Goal: Task Accomplishment & Management: Use online tool/utility

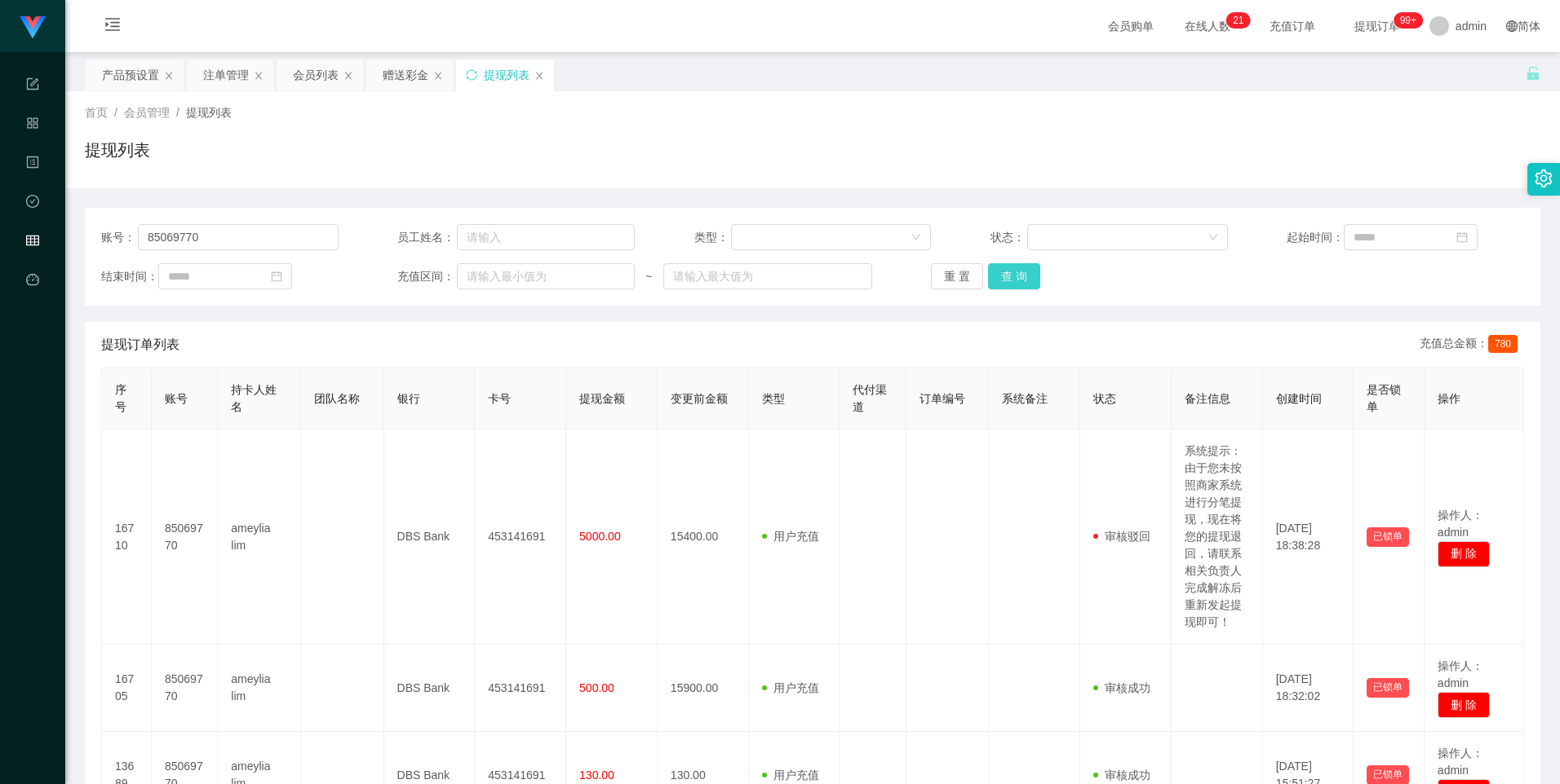
click at [1029, 280] on button "查 询" at bounding box center [1014, 276] width 52 height 26
click at [275, 238] on input "Fang" at bounding box center [238, 237] width 201 height 26
type input "Fang230"
click at [1010, 278] on button "查 询" at bounding box center [1014, 276] width 52 height 26
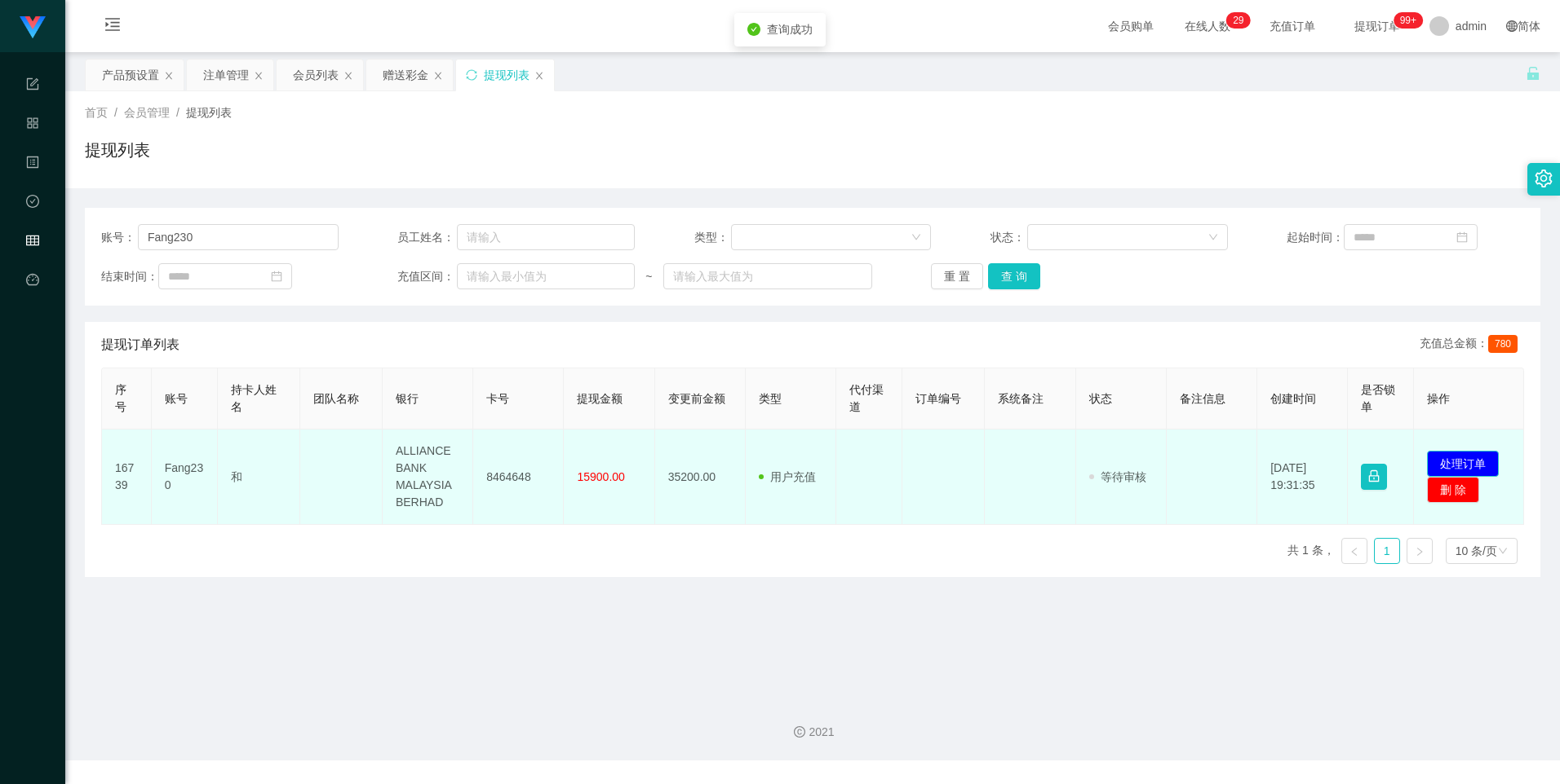
click at [1469, 465] on button "处理订单" at bounding box center [1462, 464] width 72 height 26
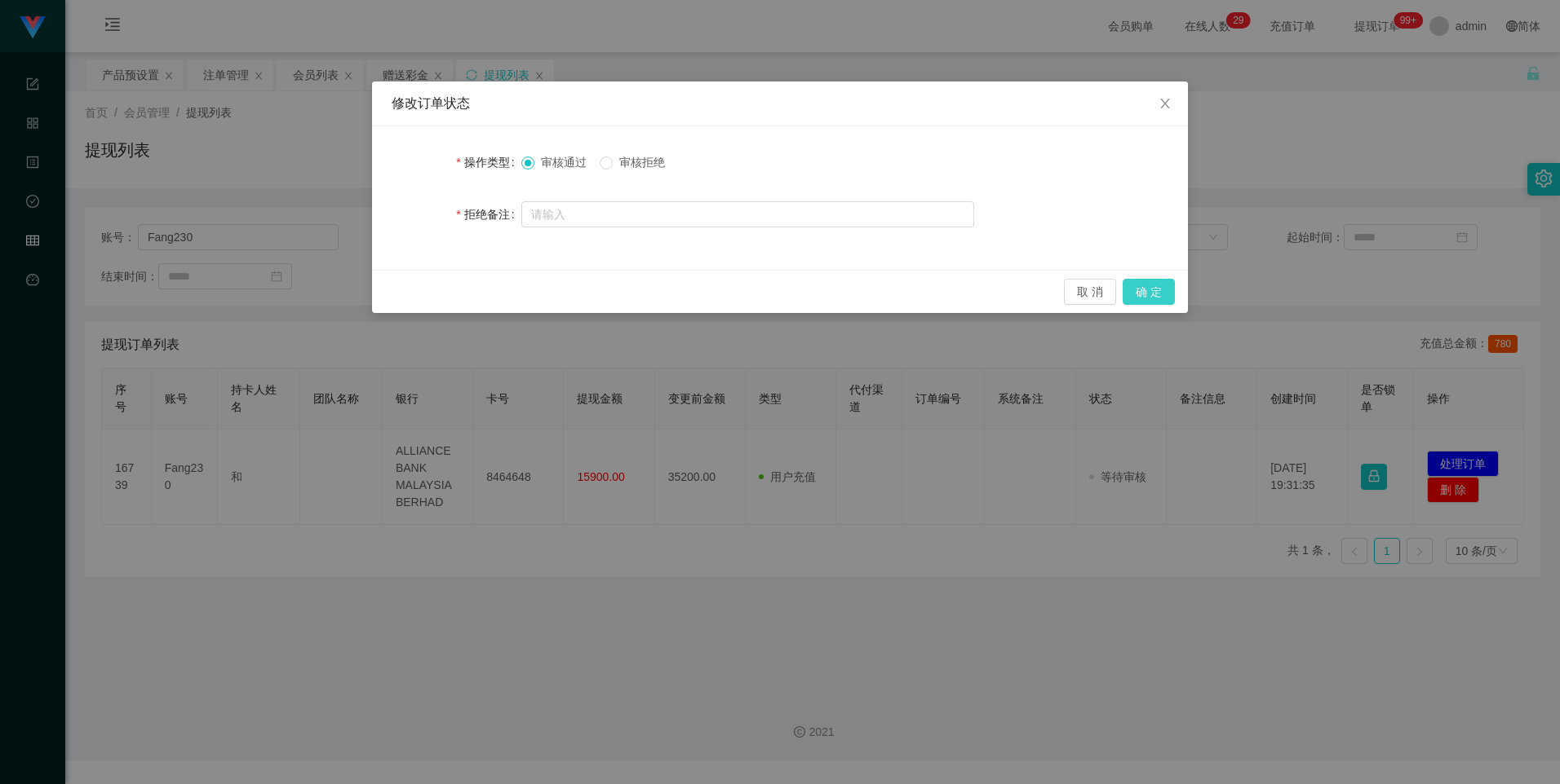
drag, startPoint x: 1143, startPoint y: 296, endPoint x: 1139, endPoint y: 308, distance: 12.6
click at [1144, 297] on button "确 定" at bounding box center [1148, 291] width 52 height 26
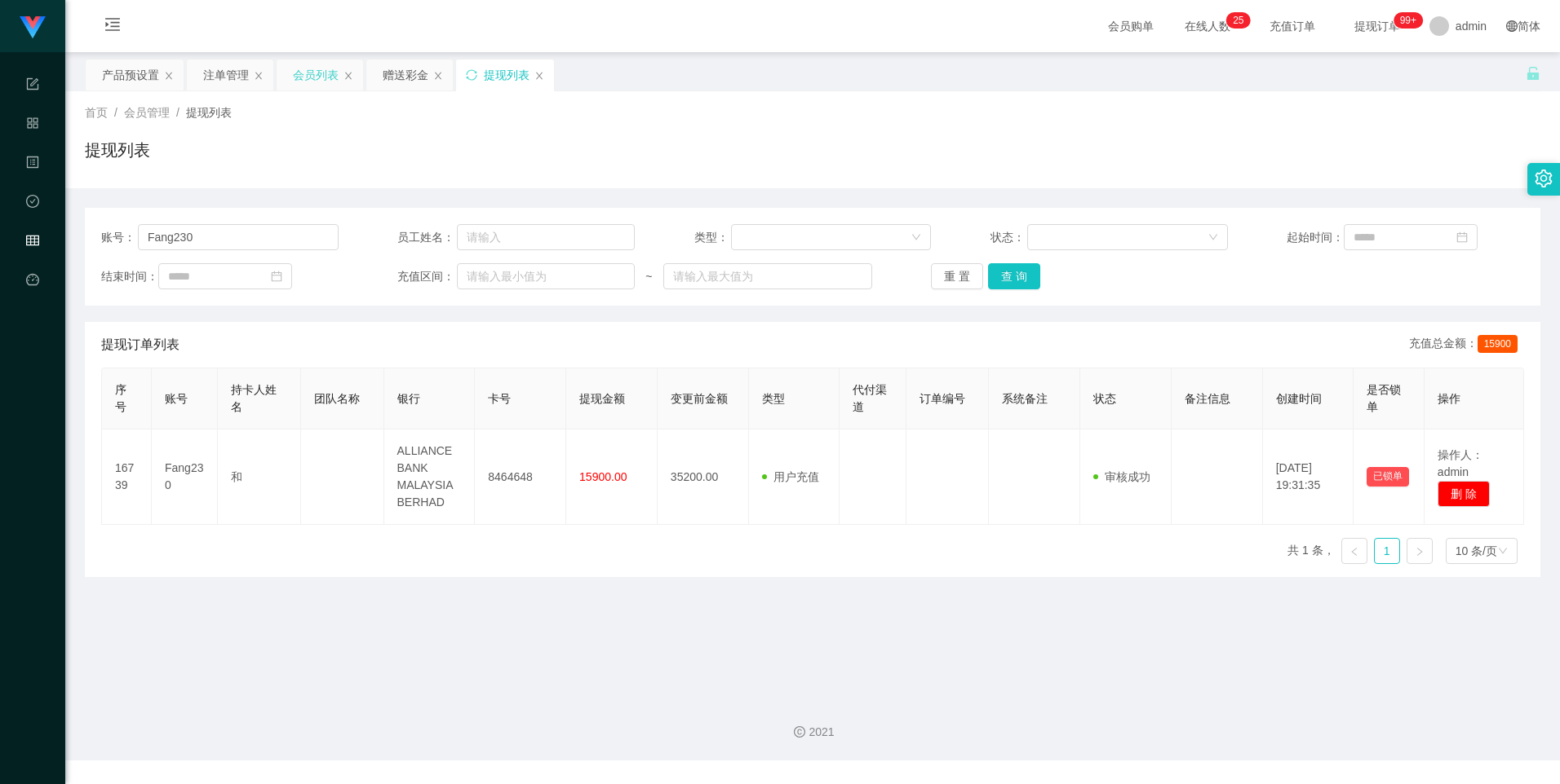
click at [297, 72] on div "会员列表" at bounding box center [315, 74] width 45 height 31
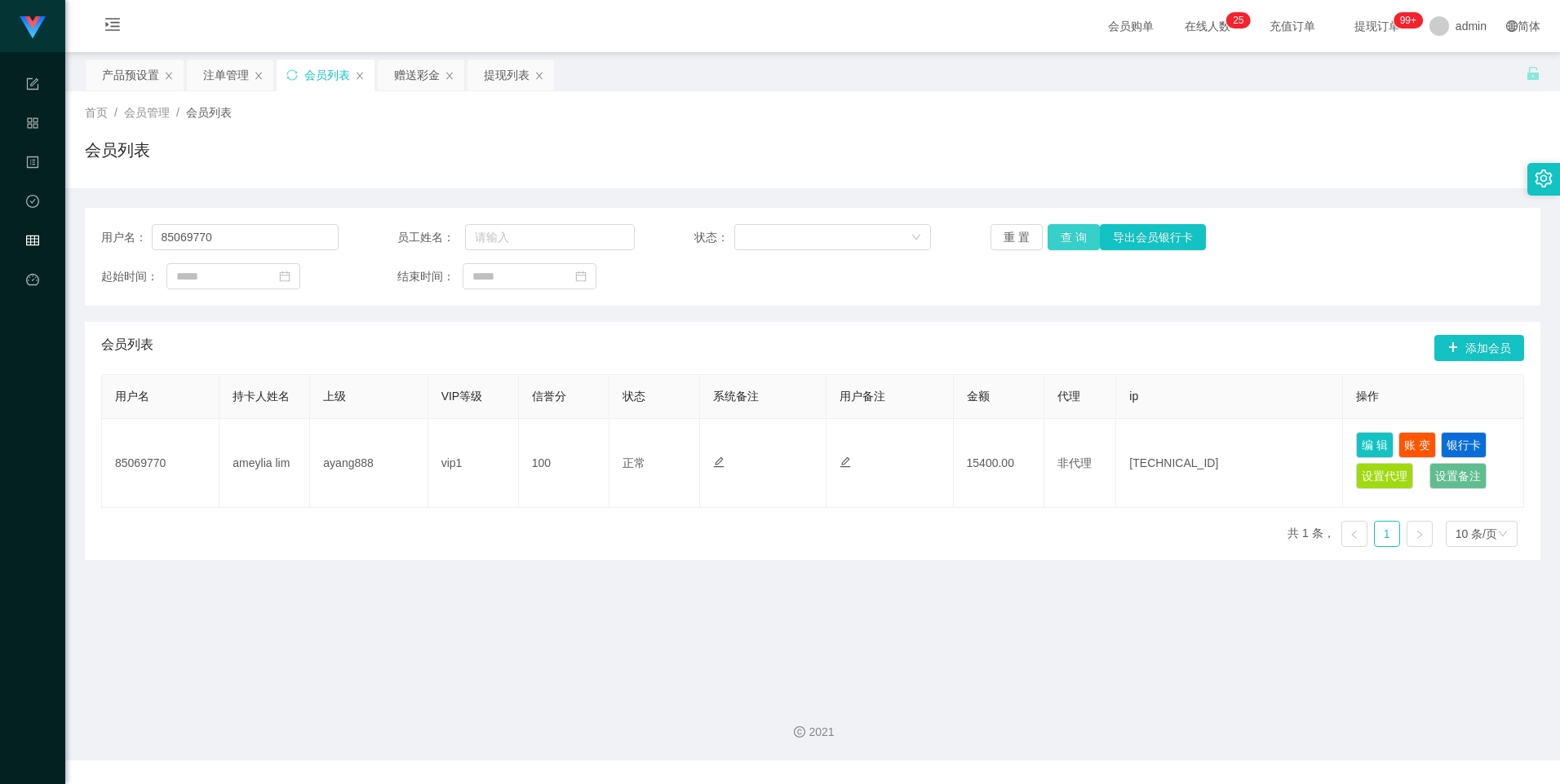
click at [1068, 236] on button "查 询" at bounding box center [1073, 237] width 52 height 26
click at [128, 68] on div "产品预设置" at bounding box center [130, 74] width 57 height 31
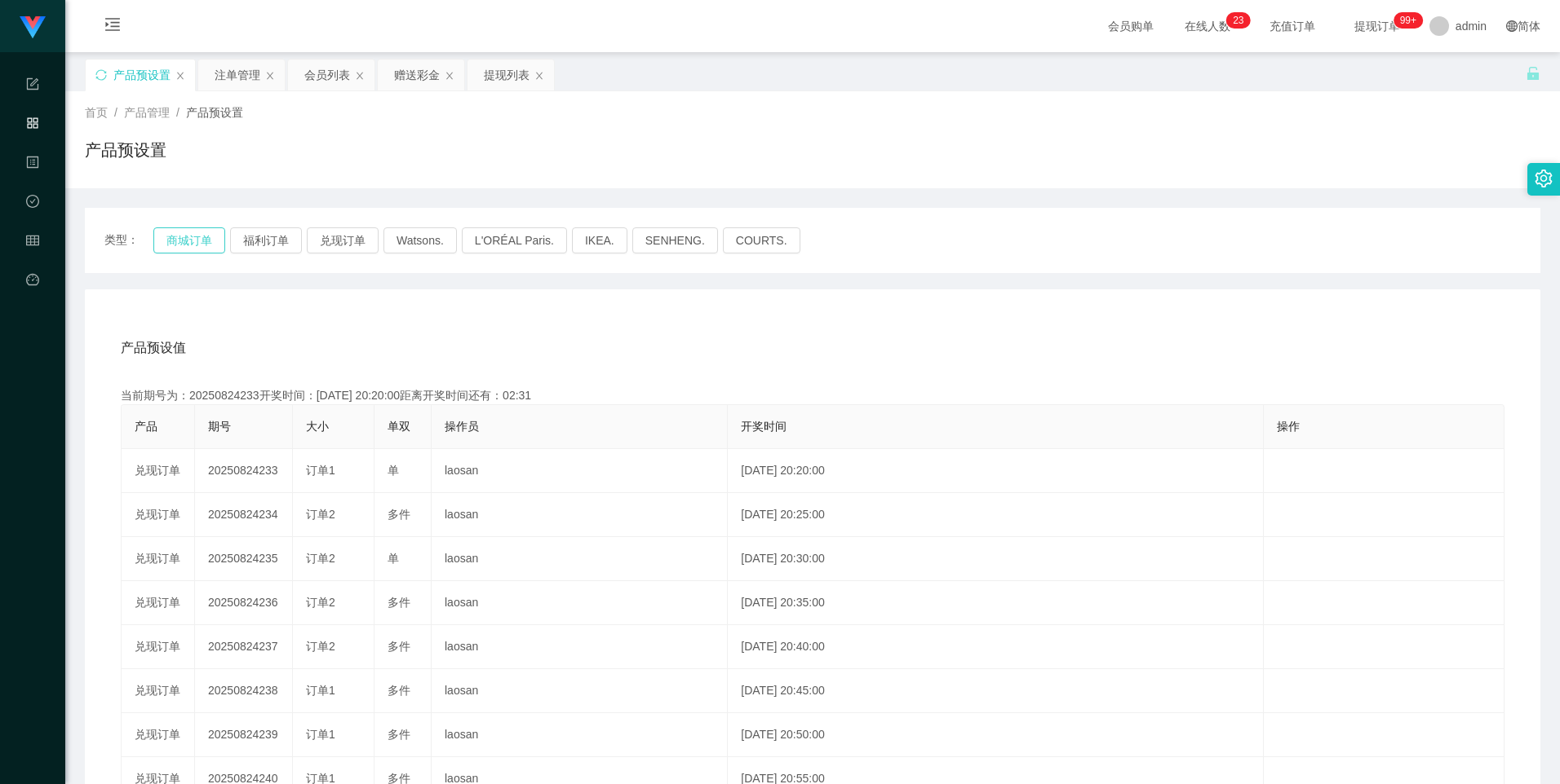
click at [184, 237] on button "商城订单" at bounding box center [189, 240] width 72 height 26
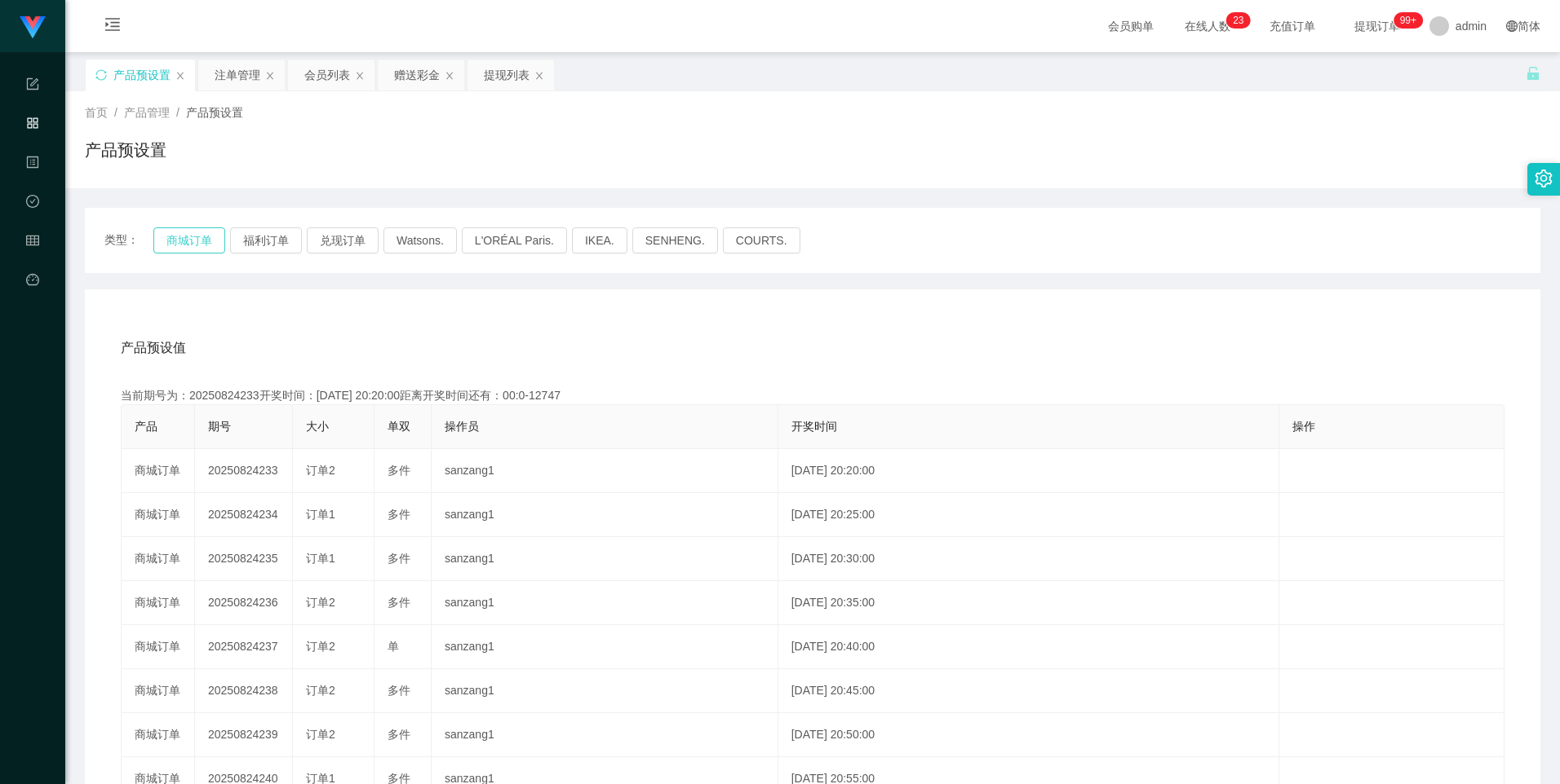
type button "k3wph"
click at [187, 247] on button "商城订单" at bounding box center [189, 240] width 72 height 26
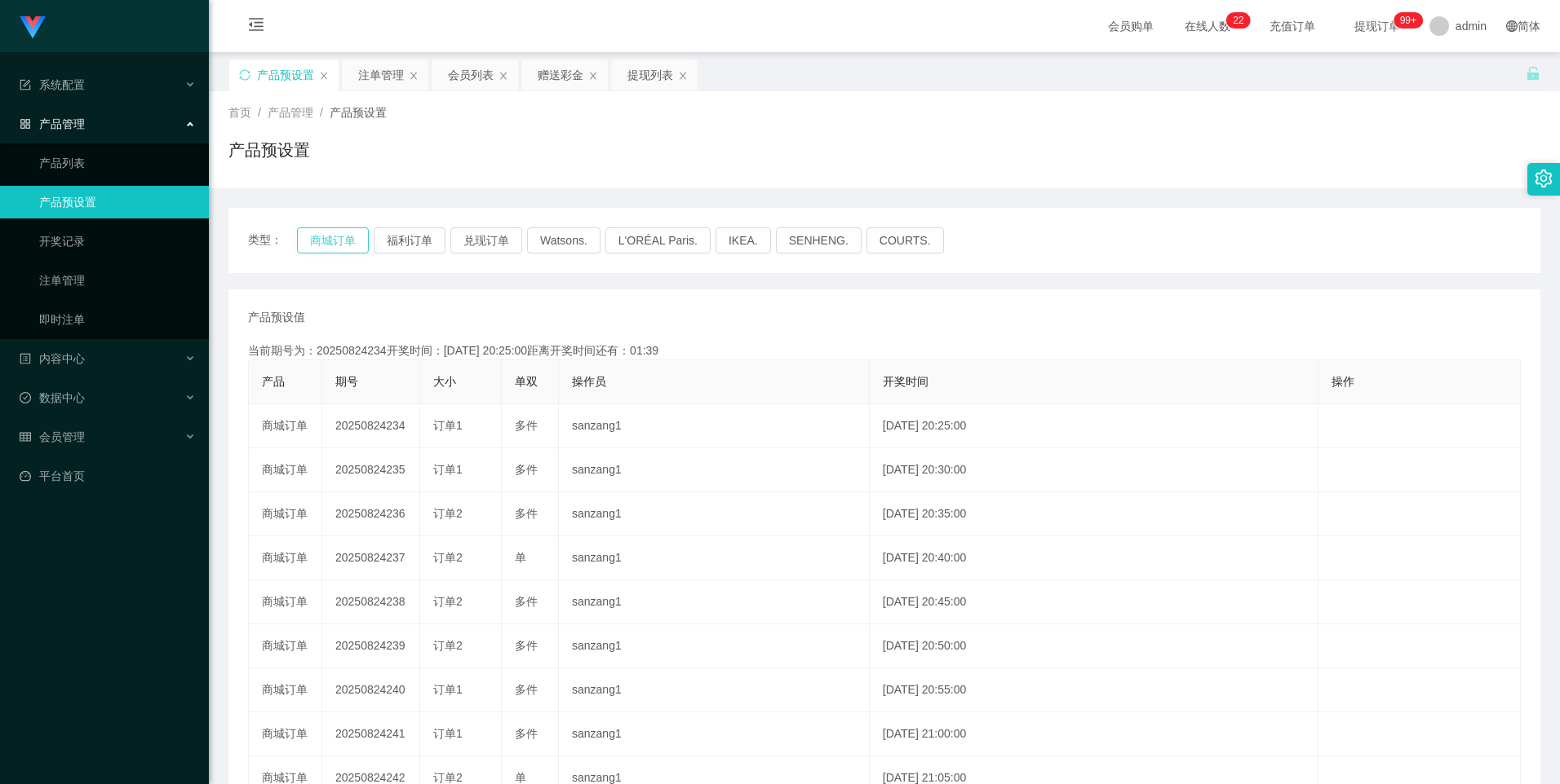
type button "k3wph"
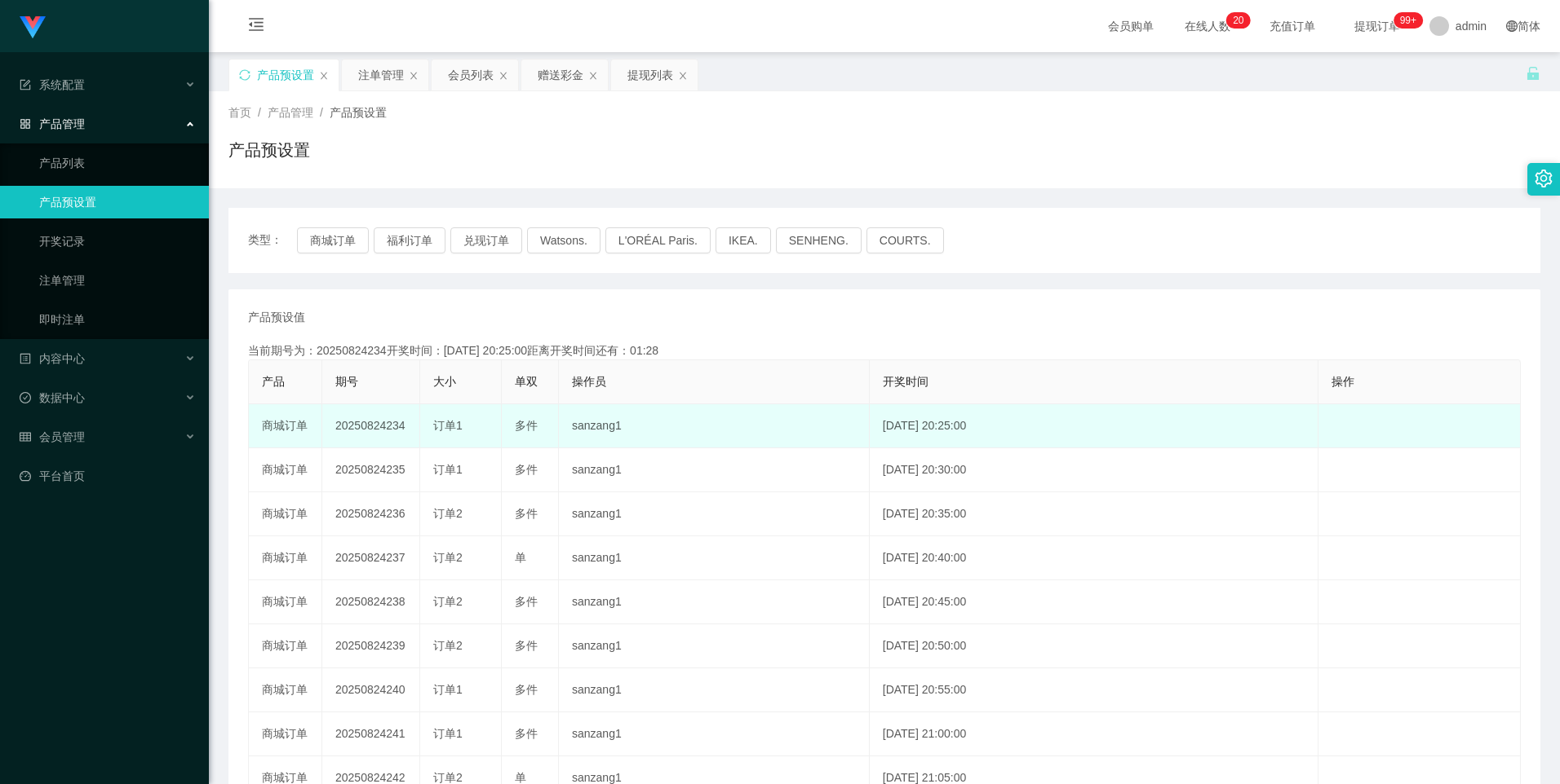
click at [381, 431] on td "20250824234" at bounding box center [370, 427] width 98 height 44
copy td "20250824234"
